Goal: Task Accomplishment & Management: Manage account settings

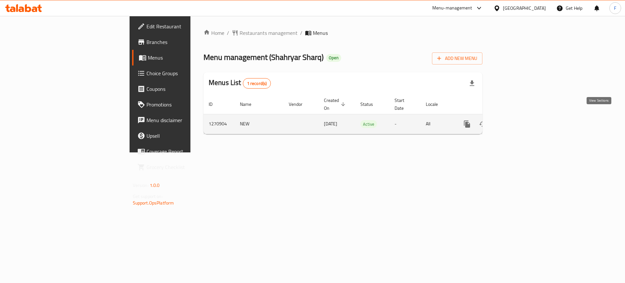
click at [518, 120] on icon "enhanced table" at bounding box center [514, 124] width 8 height 8
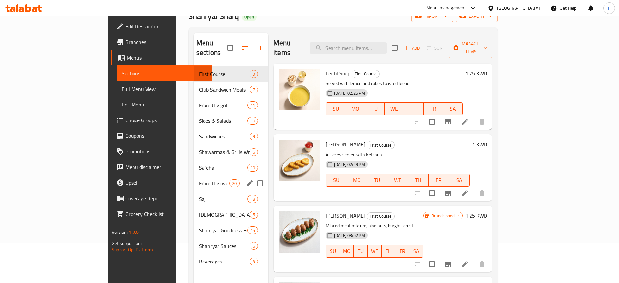
scroll to position [41, 0]
click at [199, 101] on span "From the grill" at bounding box center [214, 105] width 30 height 8
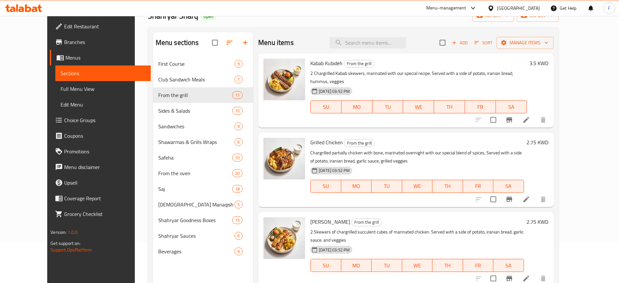
scroll to position [333, 0]
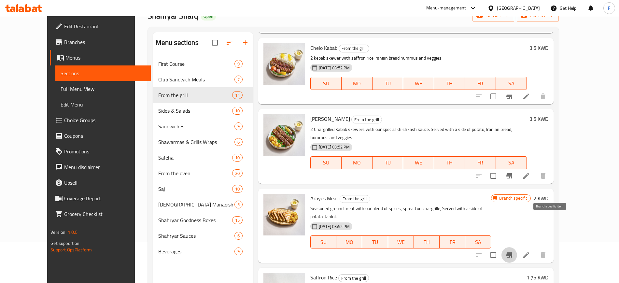
click at [512, 252] on icon "Branch-specific-item" at bounding box center [510, 254] width 6 height 5
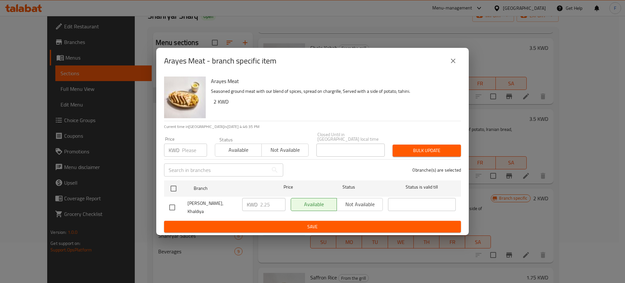
click at [170, 207] on input "checkbox" at bounding box center [172, 208] width 14 height 14
checkbox input "true"
click at [268, 207] on input "2.25" at bounding box center [272, 204] width 25 height 13
type input "2.5"
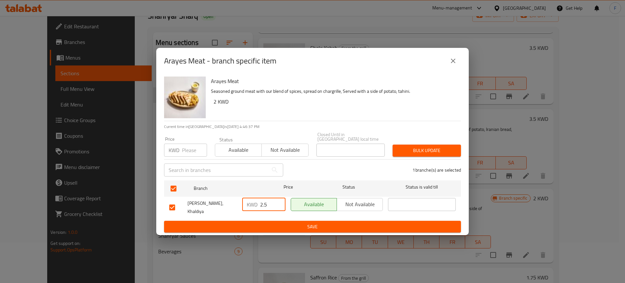
click at [279, 223] on span "Save" at bounding box center [312, 227] width 287 height 8
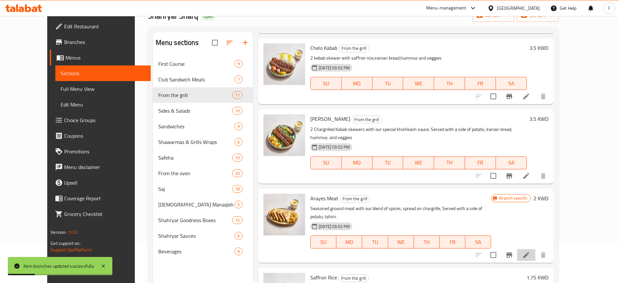
click at [530, 251] on icon at bounding box center [527, 255] width 8 height 8
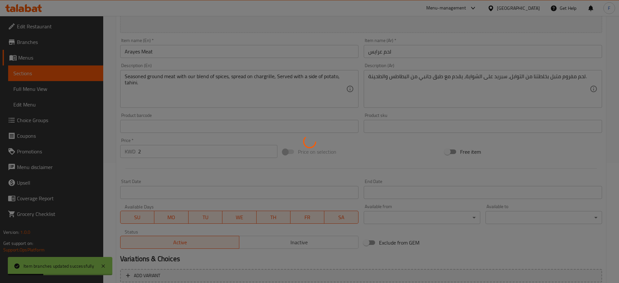
scroll to position [177, 0]
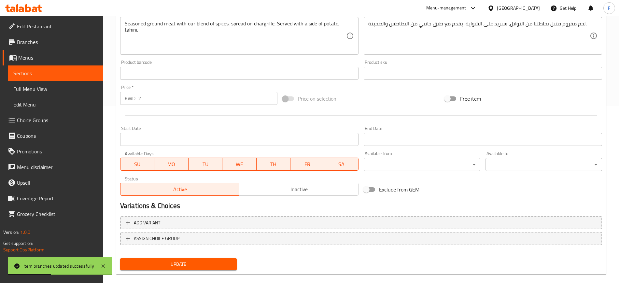
click at [180, 95] on input "2" at bounding box center [207, 98] width 139 height 13
type input "2.5"
click at [180, 265] on span "Update" at bounding box center [178, 264] width 106 height 8
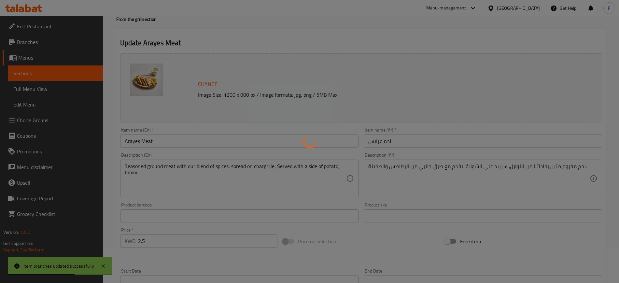
scroll to position [0, 0]
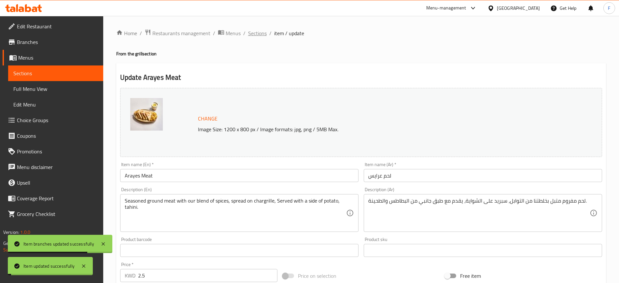
click at [257, 33] on span "Sections" at bounding box center [257, 33] width 19 height 8
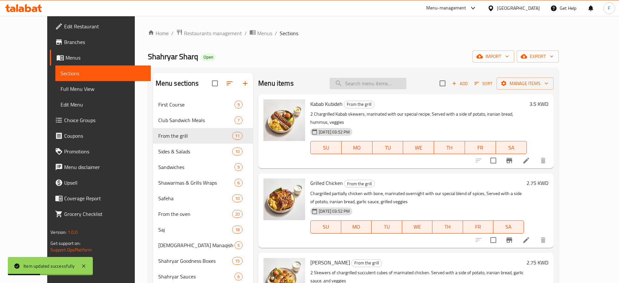
click at [378, 80] on input "search" at bounding box center [368, 83] width 77 height 11
paste input "Grilled chicken"
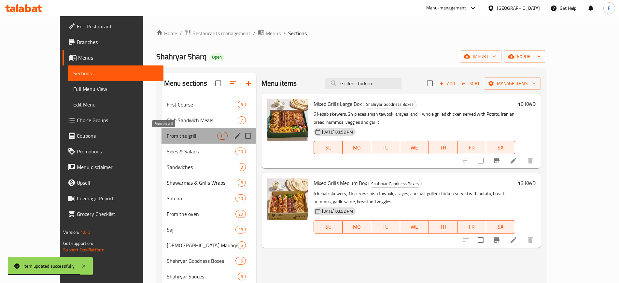
click at [173, 137] on span "From the grill" at bounding box center [192, 136] width 50 height 8
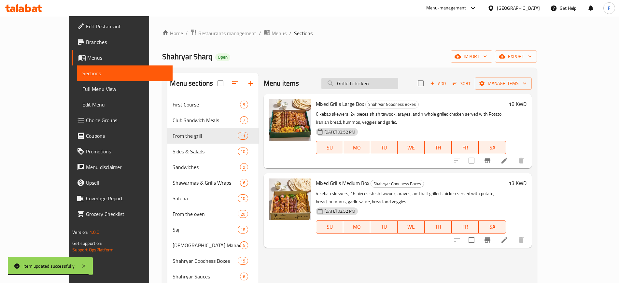
click at [398, 81] on input "Grilled chicken" at bounding box center [360, 83] width 77 height 11
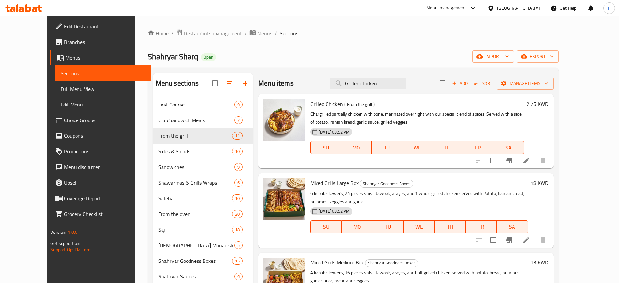
type input "Grilled chicken"
click at [529, 162] on icon at bounding box center [527, 161] width 6 height 6
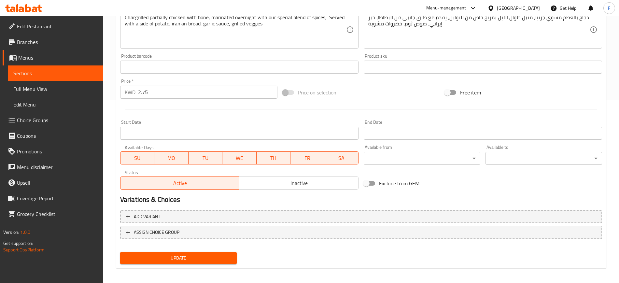
scroll to position [187, 0]
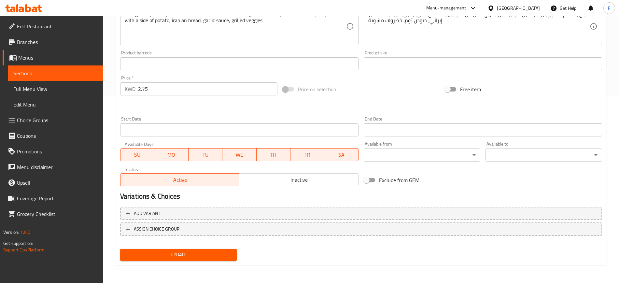
click at [163, 89] on input "2.75" at bounding box center [207, 88] width 139 height 13
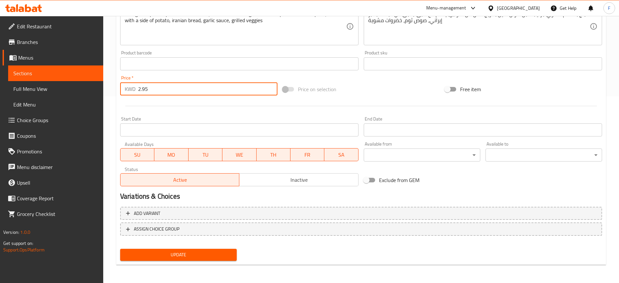
type input "2.95"
click at [209, 253] on span "Update" at bounding box center [178, 255] width 106 height 8
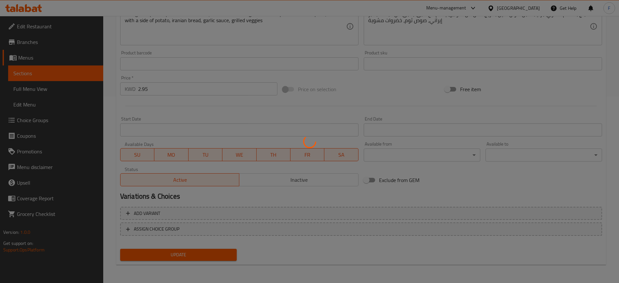
scroll to position [0, 0]
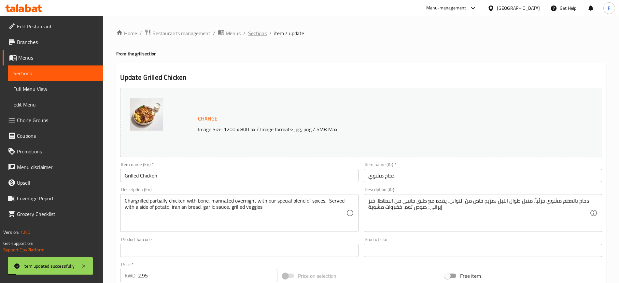
click at [257, 34] on span "Sections" at bounding box center [257, 33] width 19 height 8
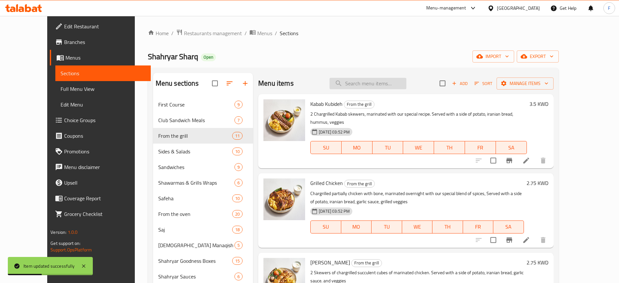
click at [387, 79] on input "search" at bounding box center [368, 83] width 77 height 11
paste input "Grilled chicken"
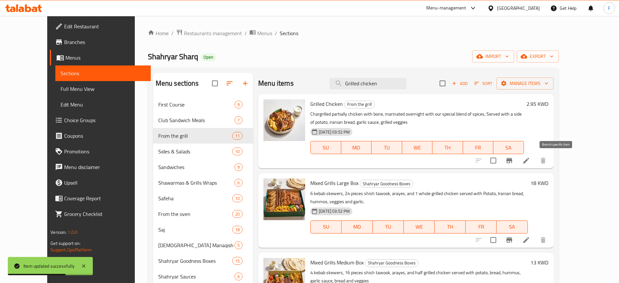
type input "Grilled chicken"
click at [513, 162] on icon "Branch-specific-item" at bounding box center [510, 161] width 8 height 8
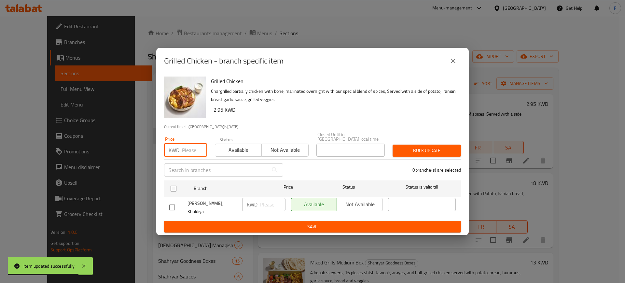
click at [194, 150] on input "number" at bounding box center [194, 150] width 25 height 13
paste input "2"
type input "2.95"
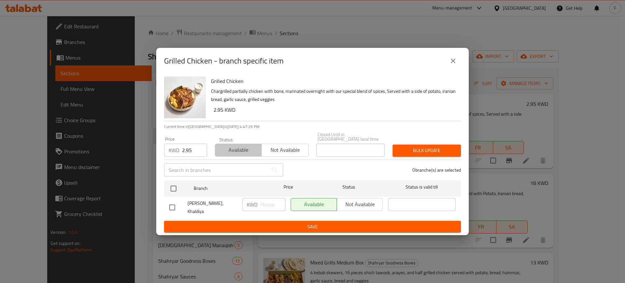
click at [245, 152] on span "Available" at bounding box center [238, 149] width 41 height 9
click at [177, 188] on input "checkbox" at bounding box center [174, 189] width 14 height 14
checkbox input "true"
click at [420, 156] on button "Bulk update" at bounding box center [427, 151] width 68 height 12
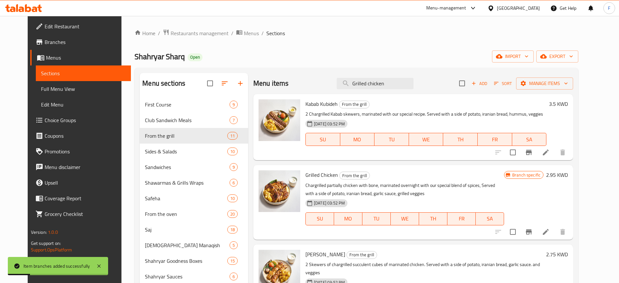
drag, startPoint x: 398, startPoint y: 83, endPoint x: 272, endPoint y: 92, distance: 127.0
click at [272, 92] on div "Menu items Grilled chicken Add Sort Manage items" at bounding box center [413, 83] width 320 height 21
paste input "[DEMOGRAPHIC_DATA] tawooq"
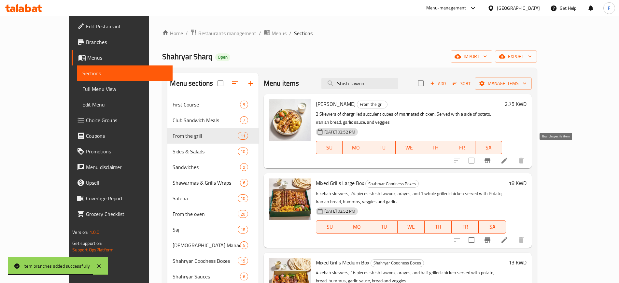
type input "Shish tawoo"
click at [492, 157] on icon "Branch-specific-item" at bounding box center [488, 161] width 8 height 8
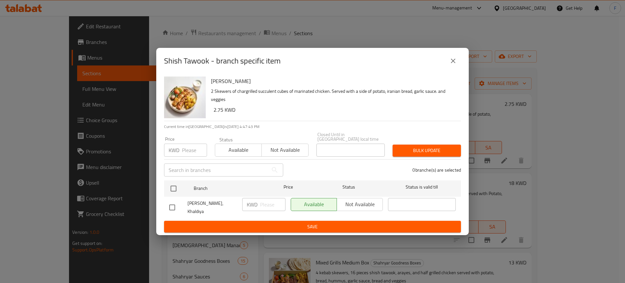
click at [196, 148] on input "number" at bounding box center [194, 150] width 25 height 13
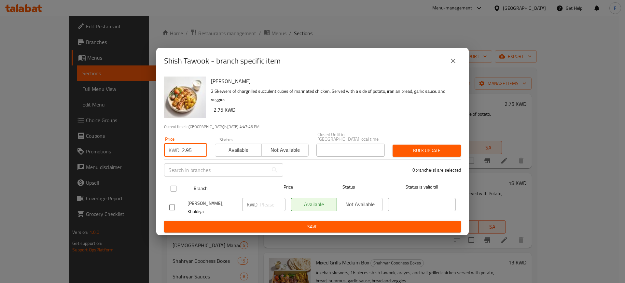
type input "2.95"
click at [171, 186] on input "checkbox" at bounding box center [174, 189] width 14 height 14
checkbox input "true"
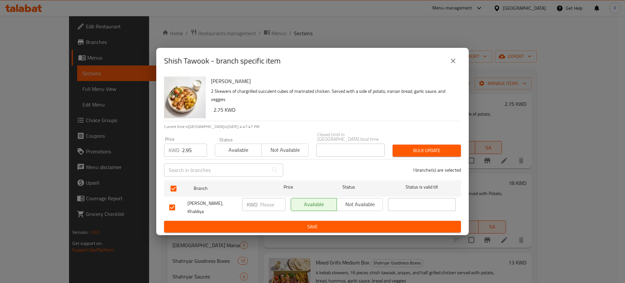
click at [280, 225] on span "Save" at bounding box center [312, 227] width 287 height 8
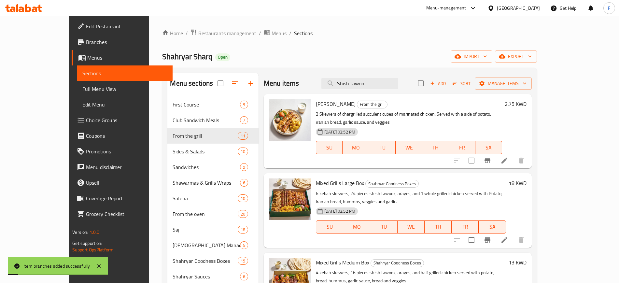
click at [514, 155] on li at bounding box center [505, 161] width 18 height 12
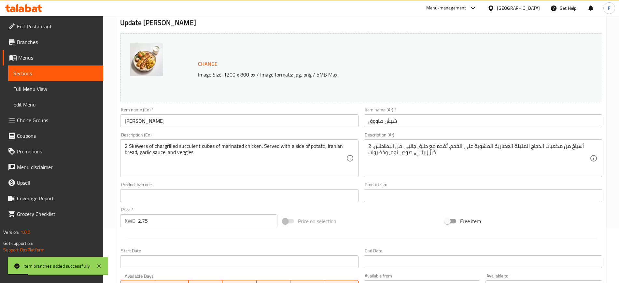
scroll to position [187, 0]
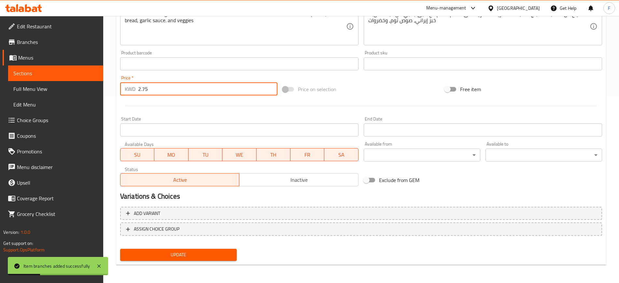
drag, startPoint x: 143, startPoint y: 90, endPoint x: 146, endPoint y: 89, distance: 3.3
click at [146, 89] on input "2.75" at bounding box center [207, 88] width 139 height 13
type input "2.95"
click at [197, 253] on span "Update" at bounding box center [178, 255] width 106 height 8
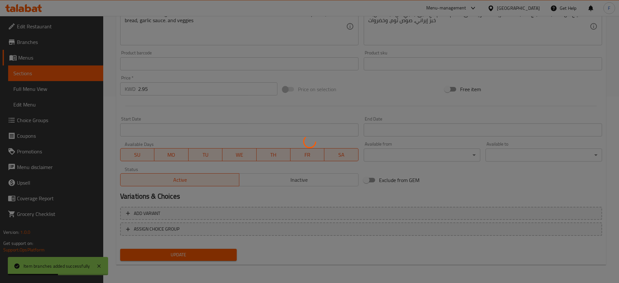
scroll to position [0, 0]
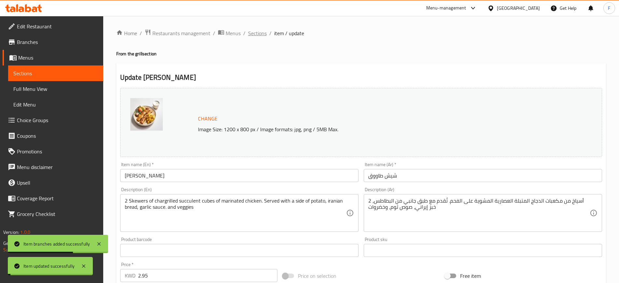
click at [257, 31] on span "Sections" at bounding box center [257, 33] width 19 height 8
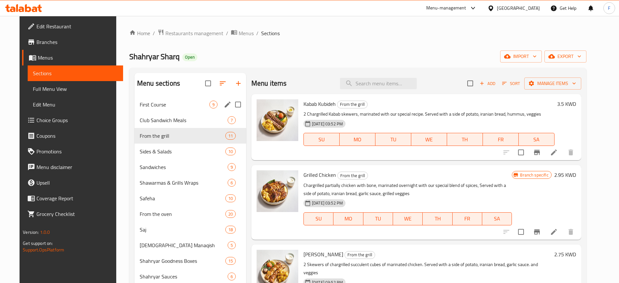
click at [190, 108] on span "First Course" at bounding box center [175, 105] width 70 height 8
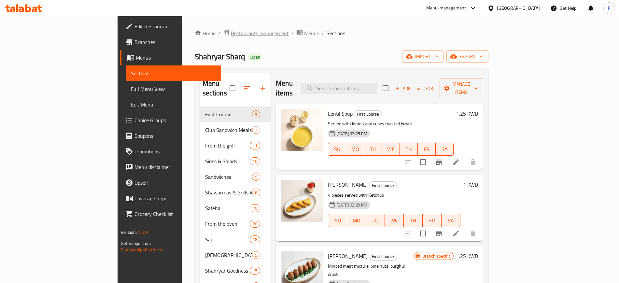
click at [231, 36] on span "Restaurants management" at bounding box center [260, 33] width 58 height 8
